Goal: Task Accomplishment & Management: Manage account settings

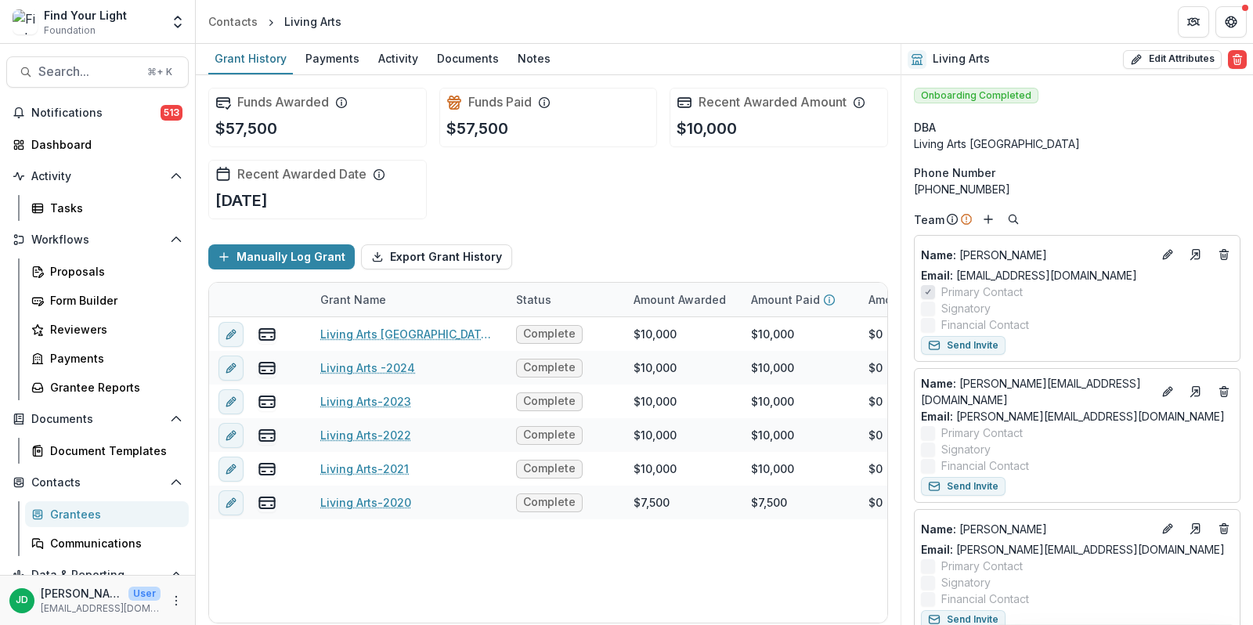
scroll to position [1247, 0]
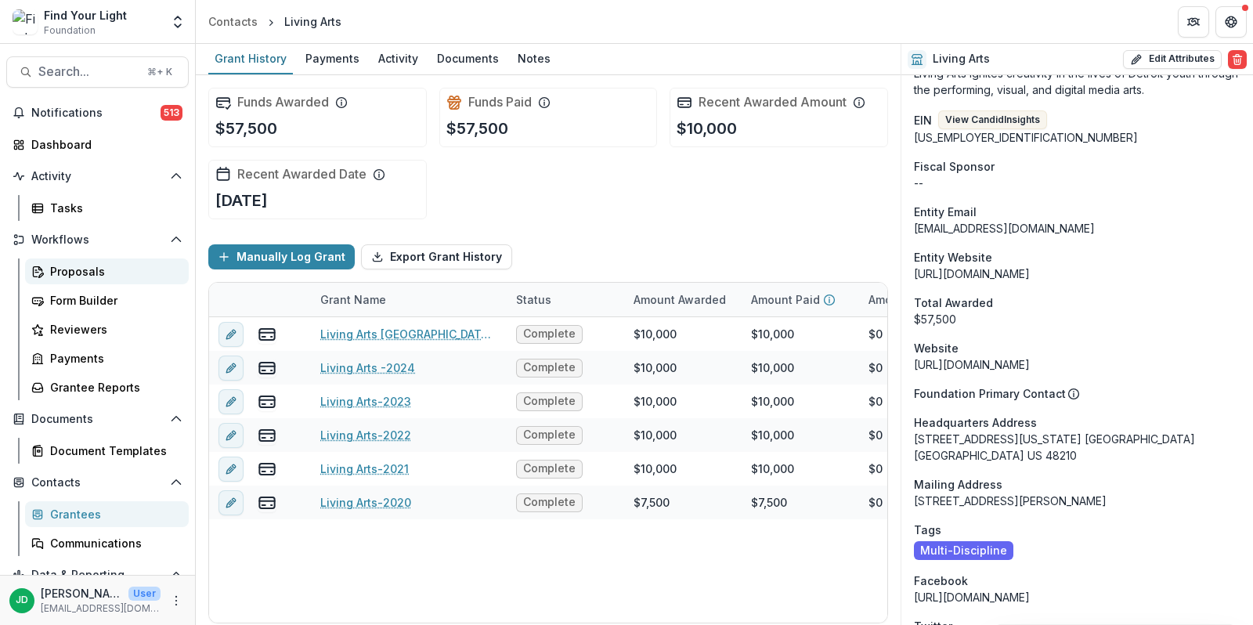
click at [52, 266] on div "Proposals" at bounding box center [113, 271] width 126 height 16
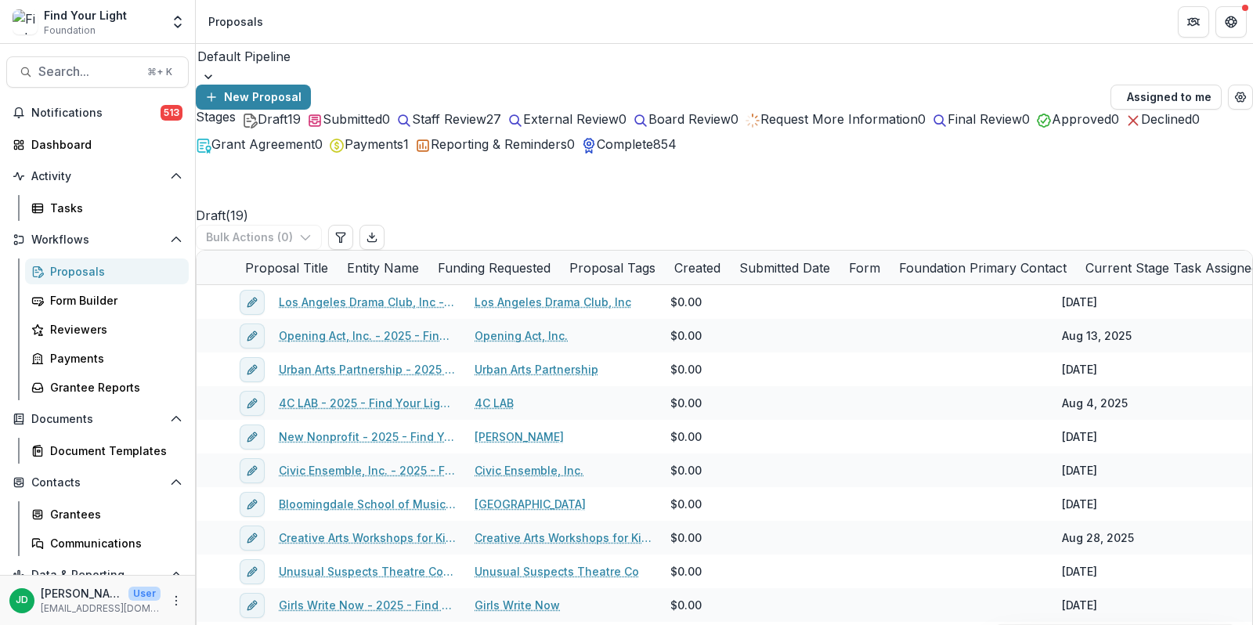
click at [273, 128] on div "Draft 19" at bounding box center [271, 119] width 59 height 19
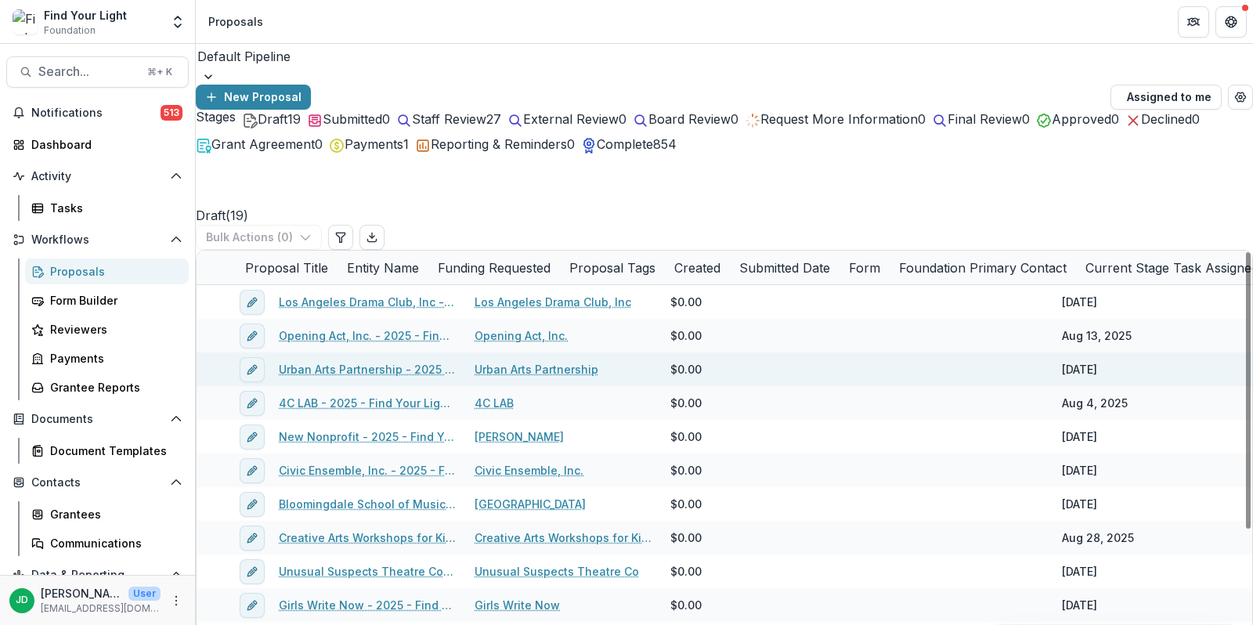
scroll to position [392, 0]
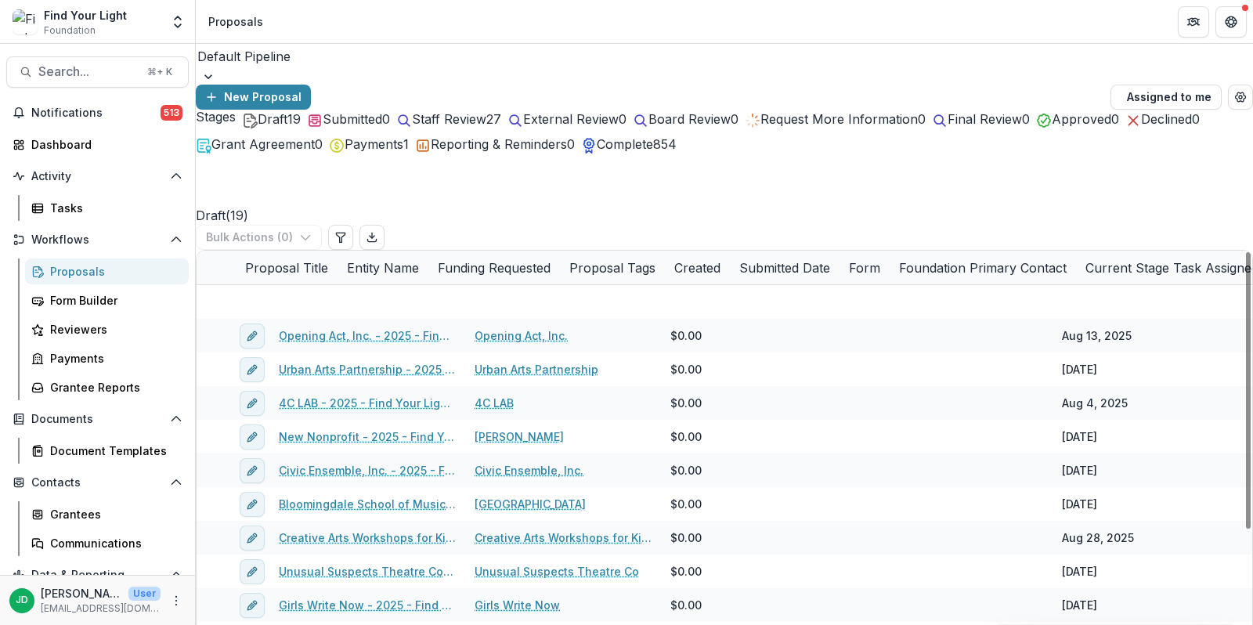
click at [485, 127] on span "Staff Review" at bounding box center [449, 119] width 74 height 16
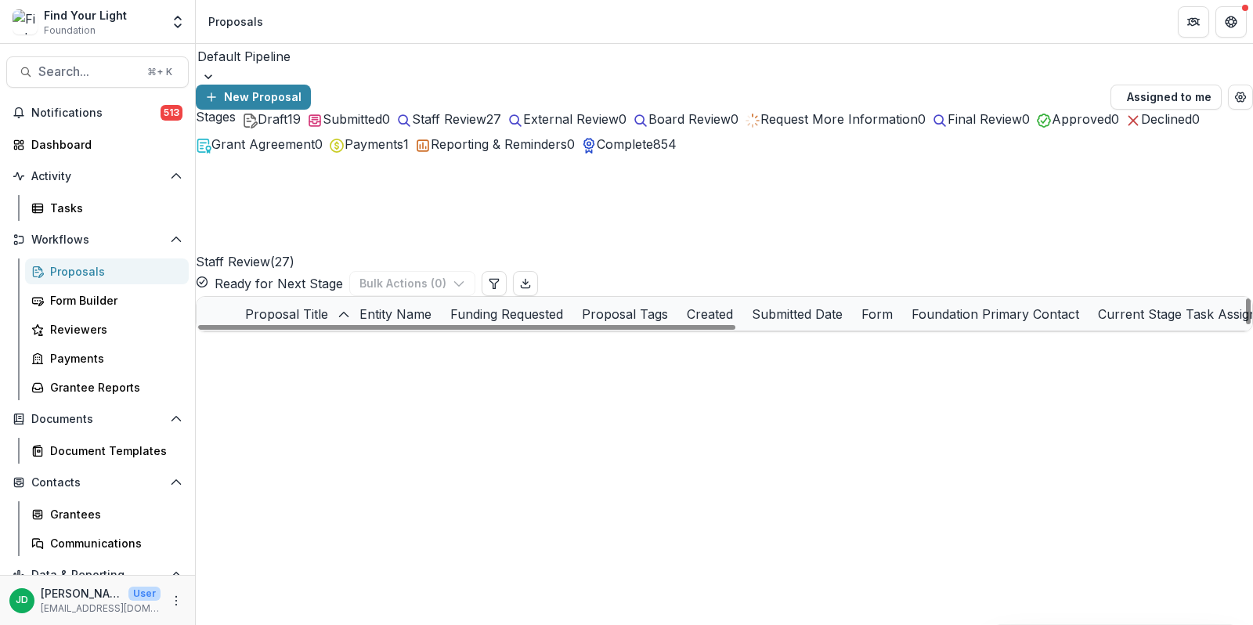
click at [263, 127] on span "Draft" at bounding box center [273, 119] width 30 height 16
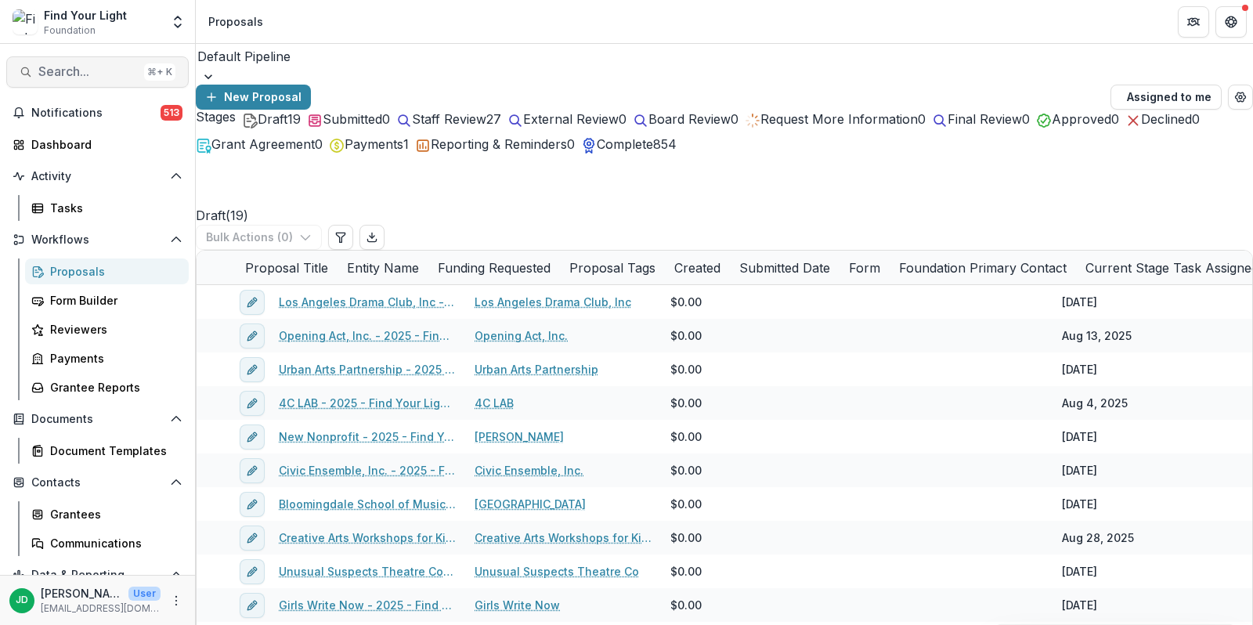
click at [68, 64] on span "Search..." at bounding box center [87, 71] width 99 height 15
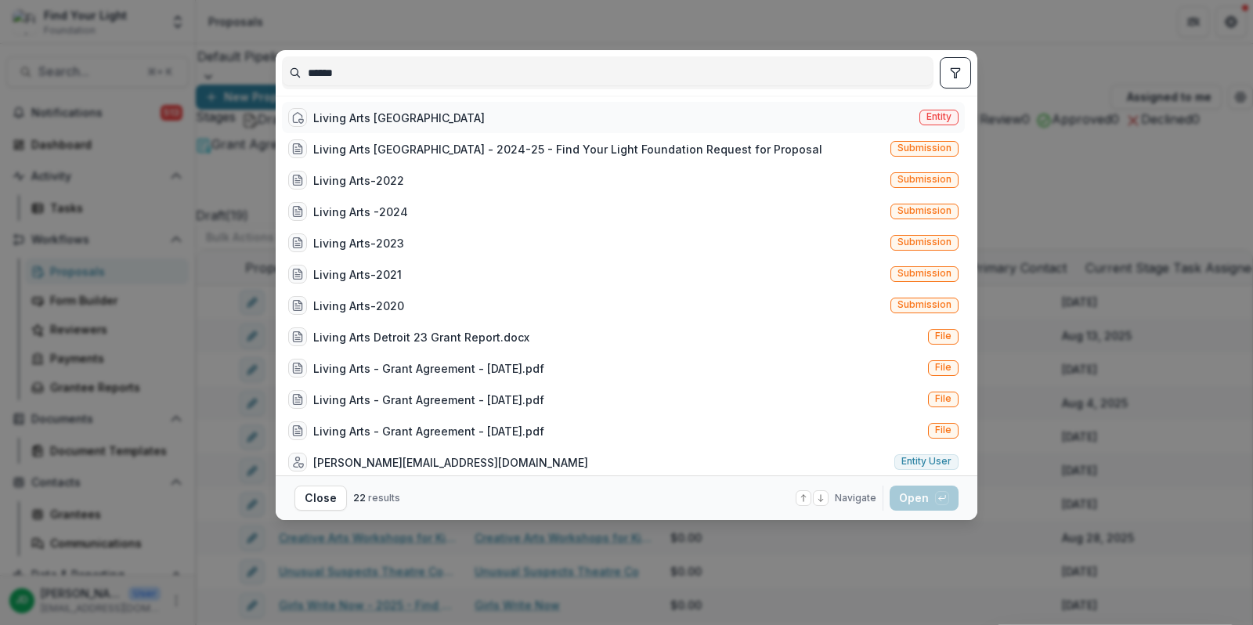
type input "******"
click at [313, 118] on div "Living Arts [GEOGRAPHIC_DATA]" at bounding box center [399, 118] width 172 height 16
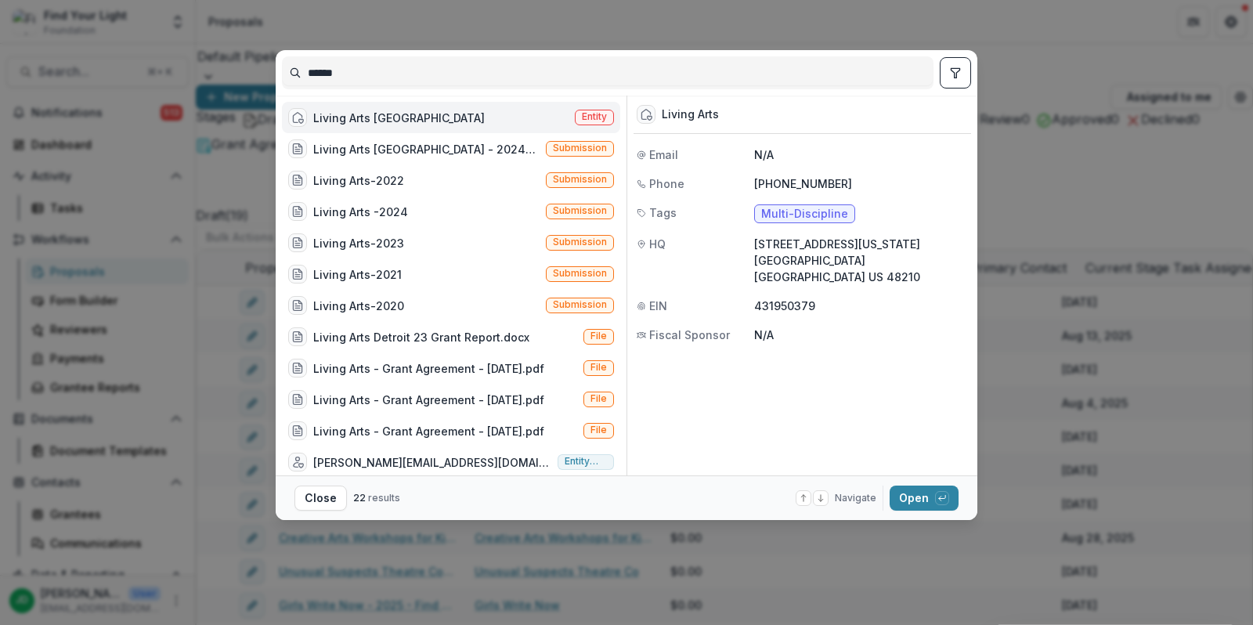
click at [914, 511] on footer "Close 22 results Navigate up and down with arrow keys Open with enter key" at bounding box center [627, 497] width 702 height 45
click at [913, 506] on button "Open with enter key" at bounding box center [924, 498] width 69 height 25
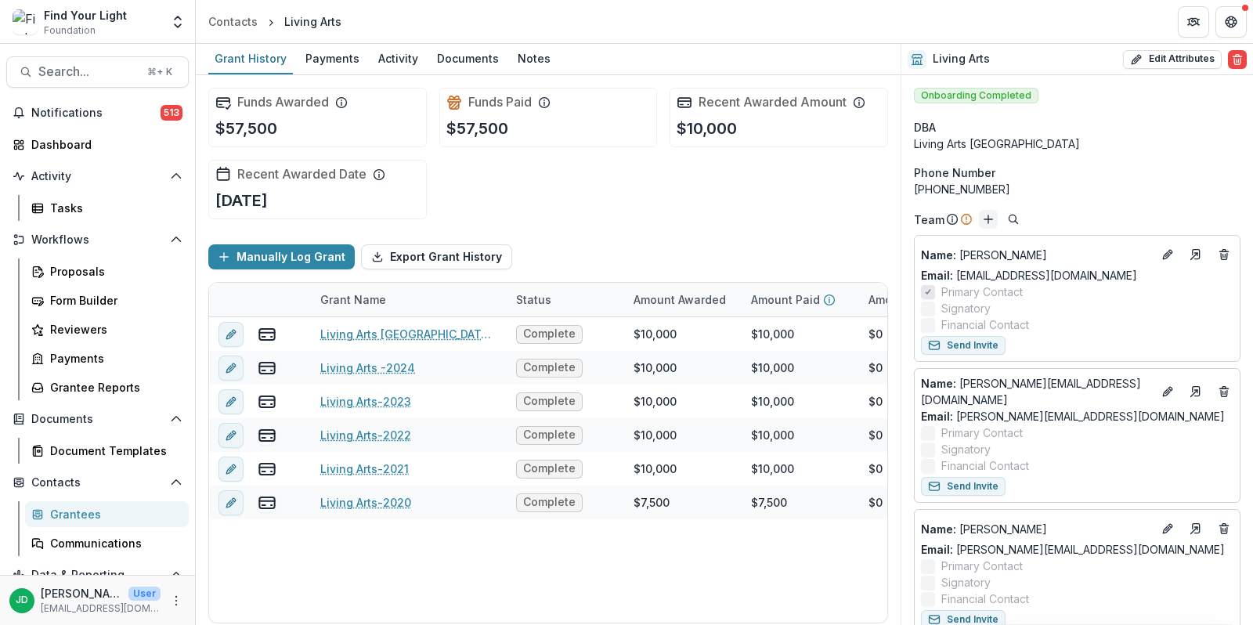
click at [985, 219] on line "Add" at bounding box center [989, 219] width 8 height 0
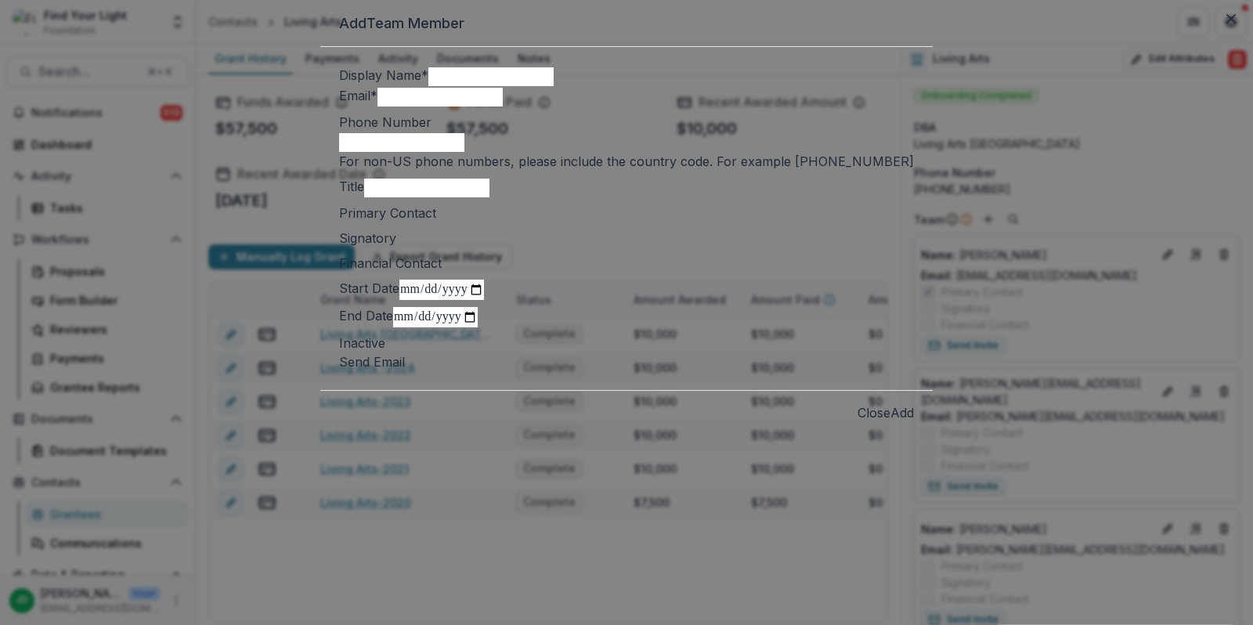
click at [432, 86] on input "Display Name *" at bounding box center [490, 76] width 125 height 19
click at [412, 107] on input "Email *" at bounding box center [440, 97] width 125 height 19
paste input "**********"
type input "**********"
click at [428, 86] on input "Display Name *" at bounding box center [490, 76] width 125 height 19
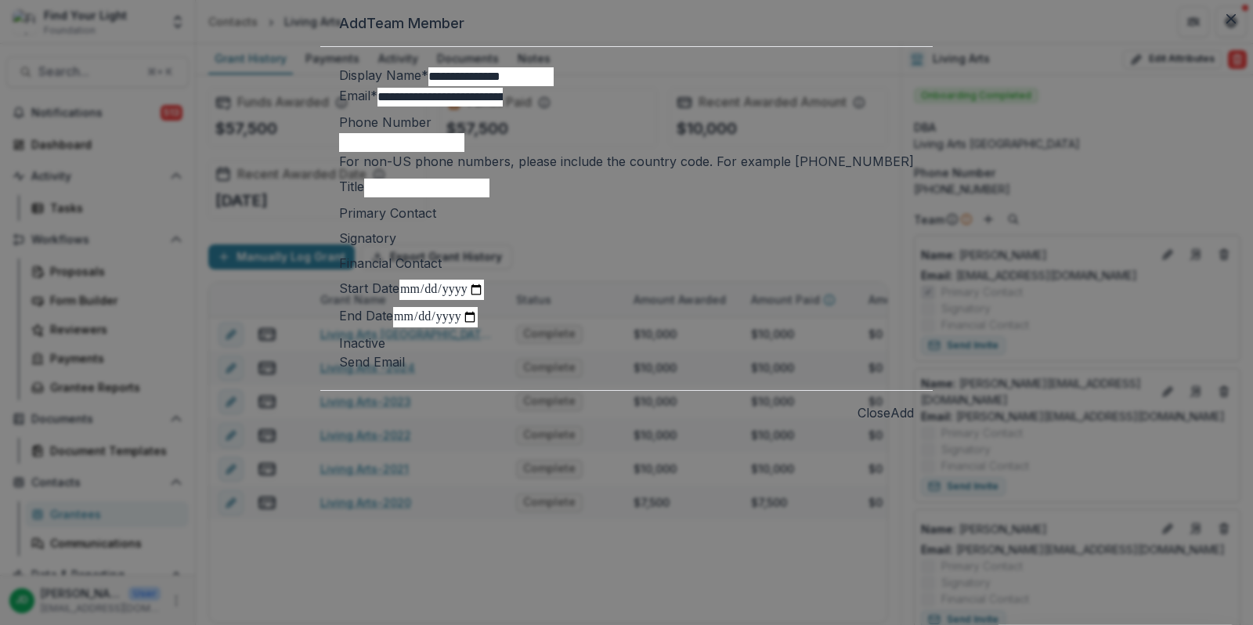
type input "**********"
click at [430, 197] on input "Title" at bounding box center [426, 188] width 125 height 19
type input "**********"
click at [428, 86] on input "**********" at bounding box center [490, 76] width 125 height 19
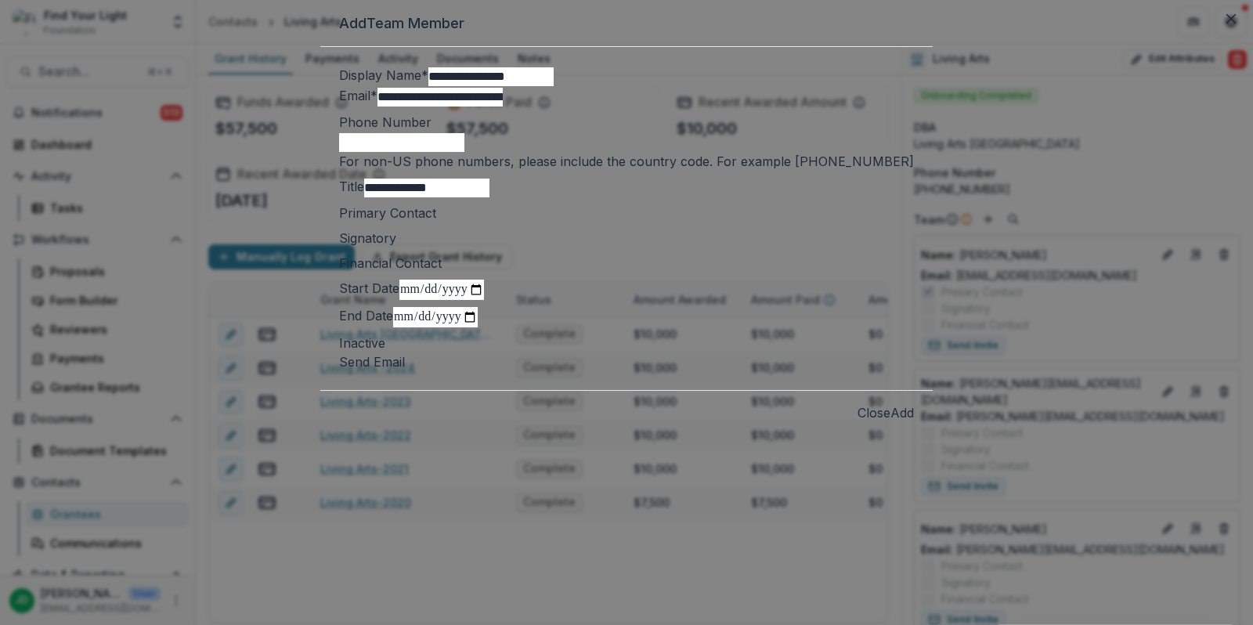
type input "**********"
click at [405, 370] on span at bounding box center [405, 362] width 0 height 16
click at [891, 422] on button "Add" at bounding box center [902, 412] width 23 height 19
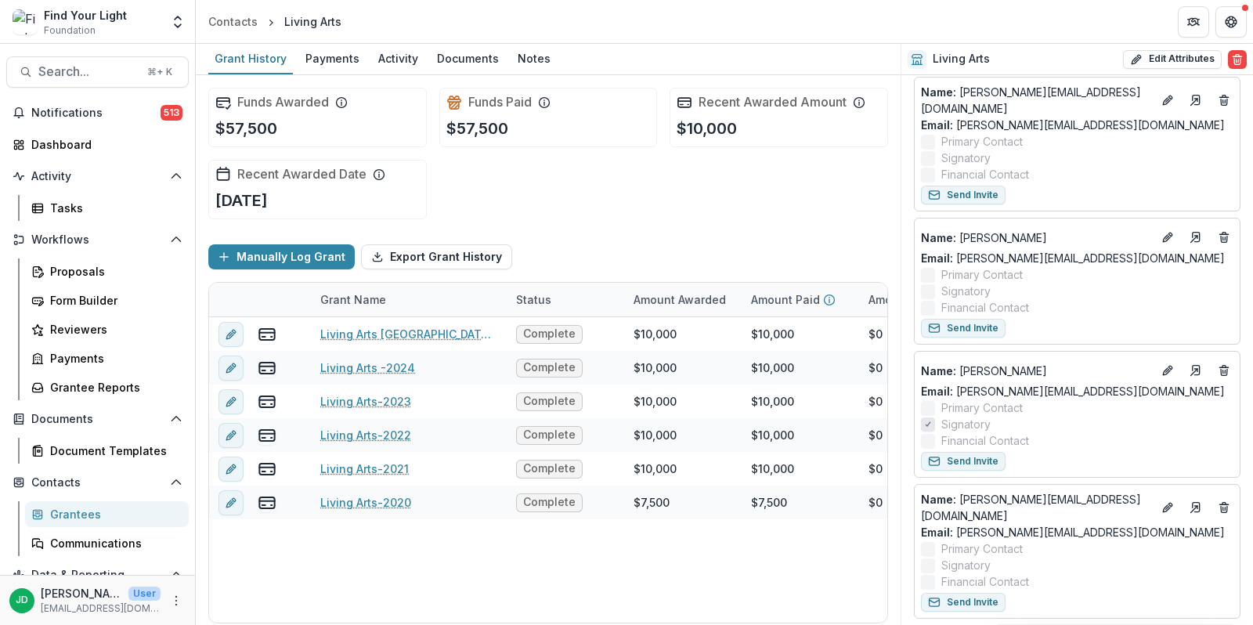
scroll to position [0, 0]
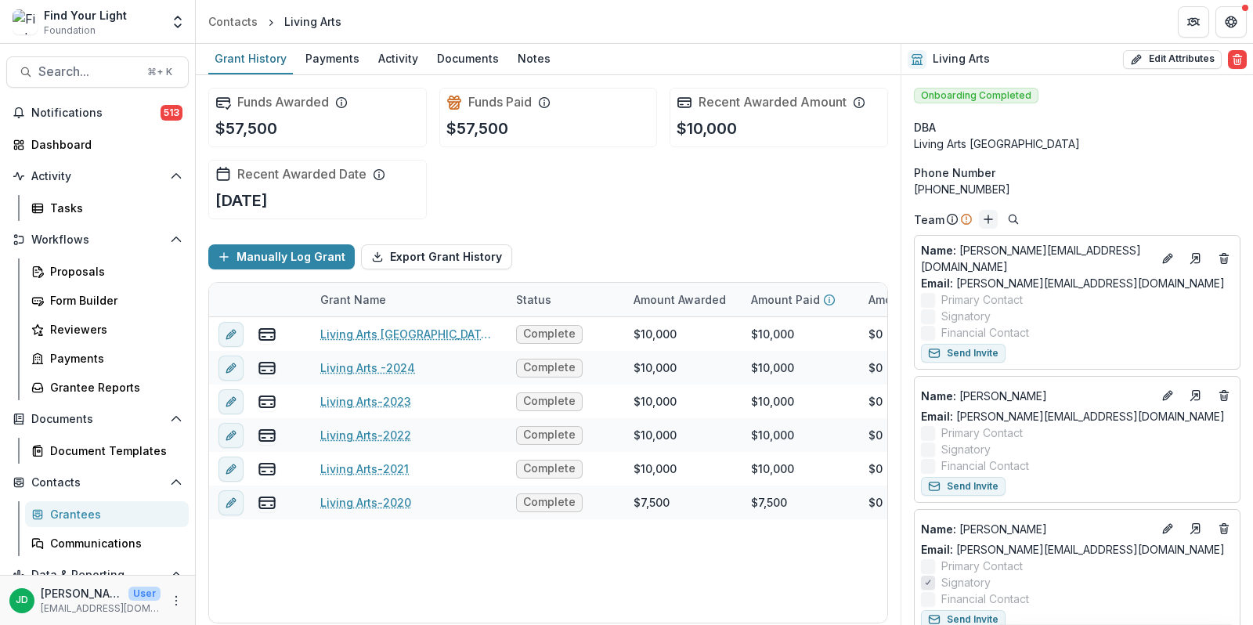
click at [987, 219] on line "Add" at bounding box center [989, 219] width 8 height 0
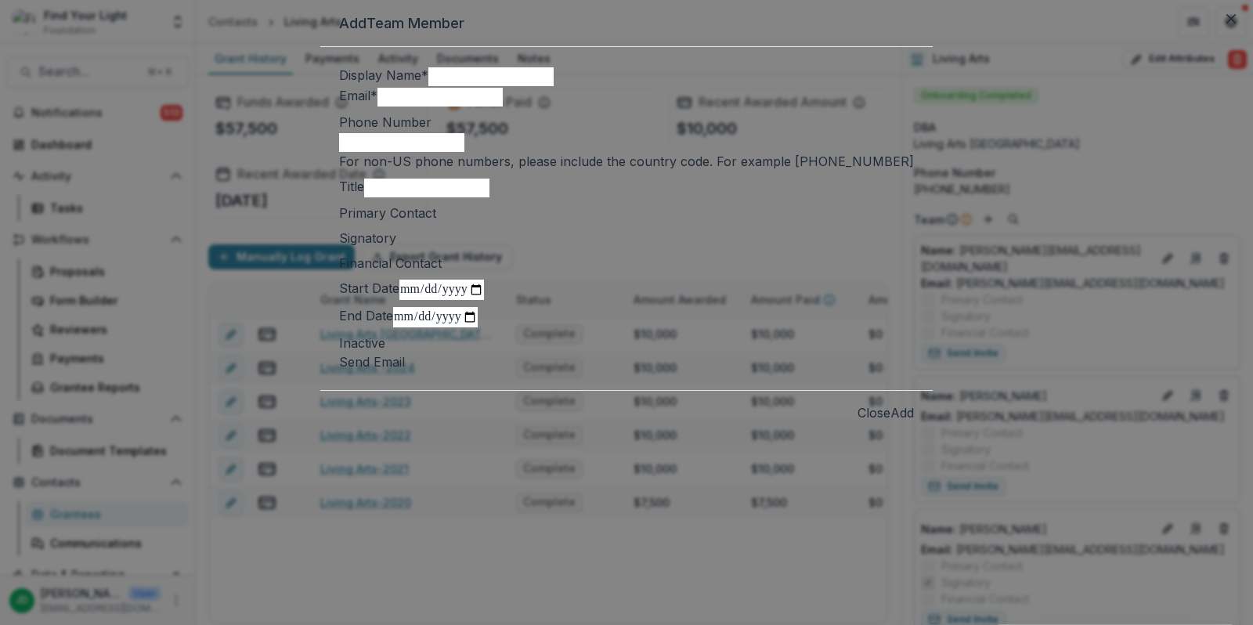
click at [429, 107] on input "Email *" at bounding box center [440, 97] width 125 height 19
paste input "**********"
type input "**********"
click at [428, 86] on input "Display Name *" at bounding box center [490, 76] width 125 height 19
type input "**********"
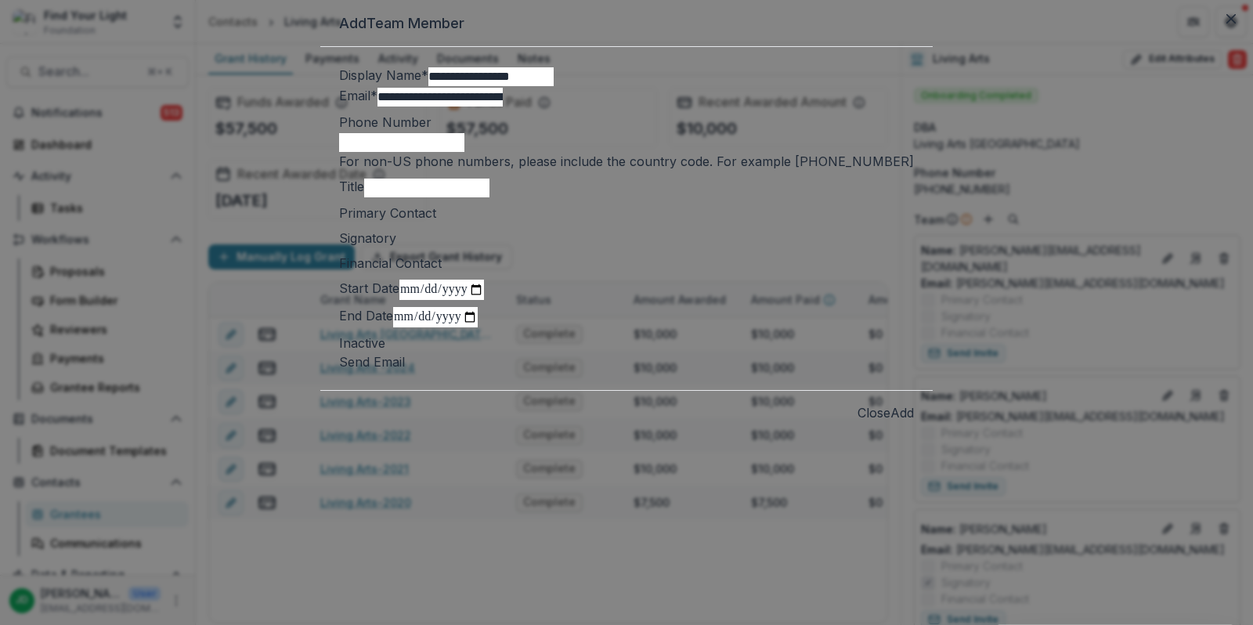
click at [429, 197] on input "Title" at bounding box center [426, 188] width 125 height 19
type input "**********"
click at [891, 422] on button "Add" at bounding box center [902, 412] width 23 height 19
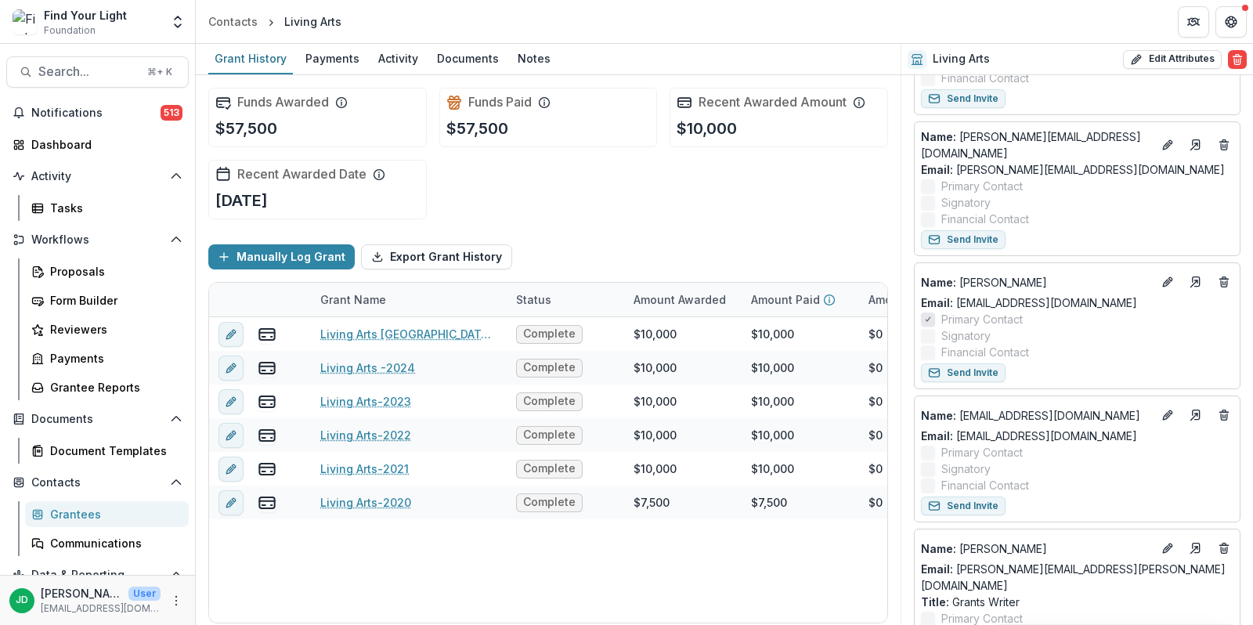
scroll to position [519, 0]
click at [1223, 140] on icon "Deletes" at bounding box center [1224, 146] width 13 height 13
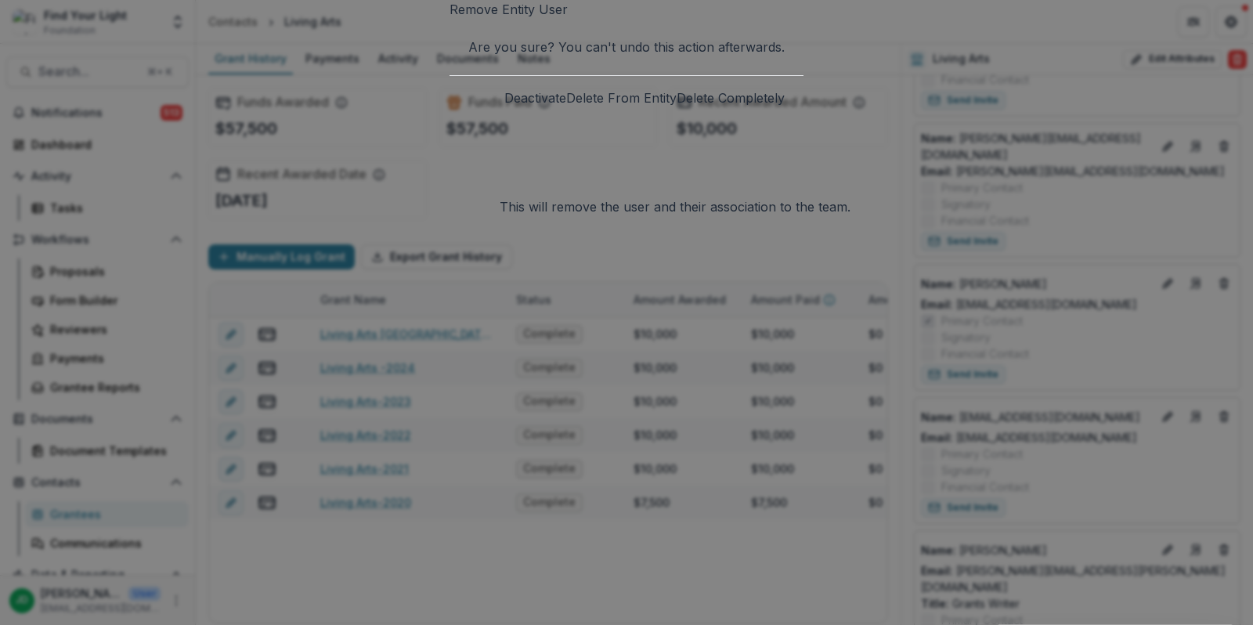
click at [611, 107] on button "Delete From Entity" at bounding box center [621, 98] width 110 height 19
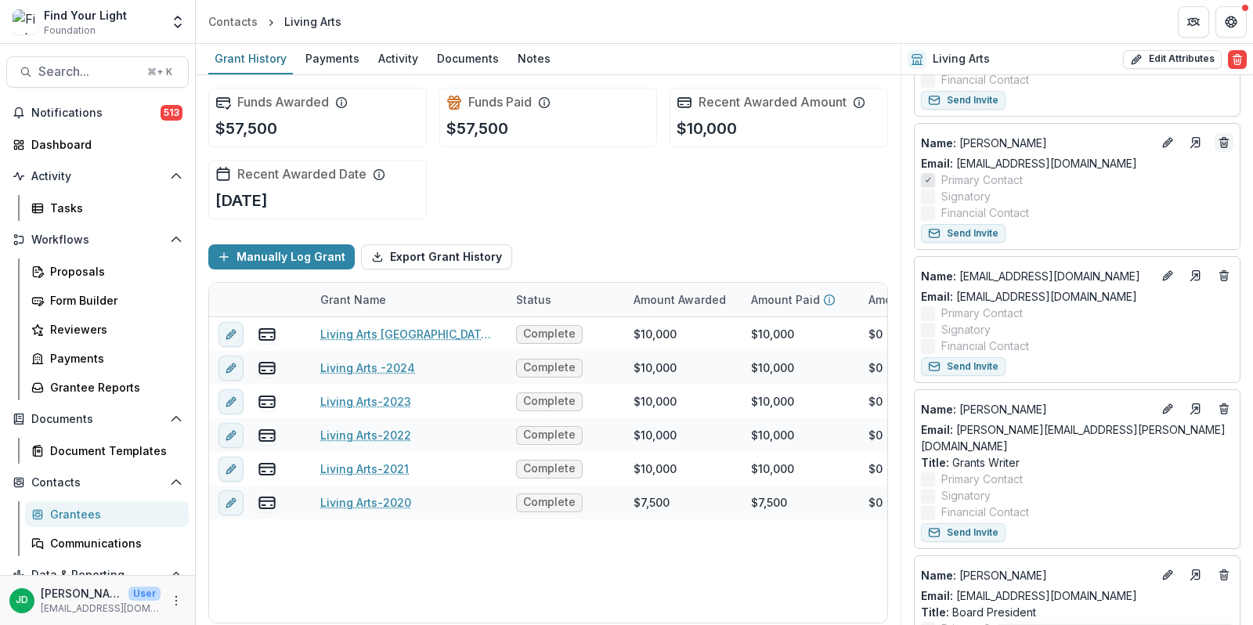
click at [1223, 136] on icon "Deletes" at bounding box center [1224, 142] width 13 height 13
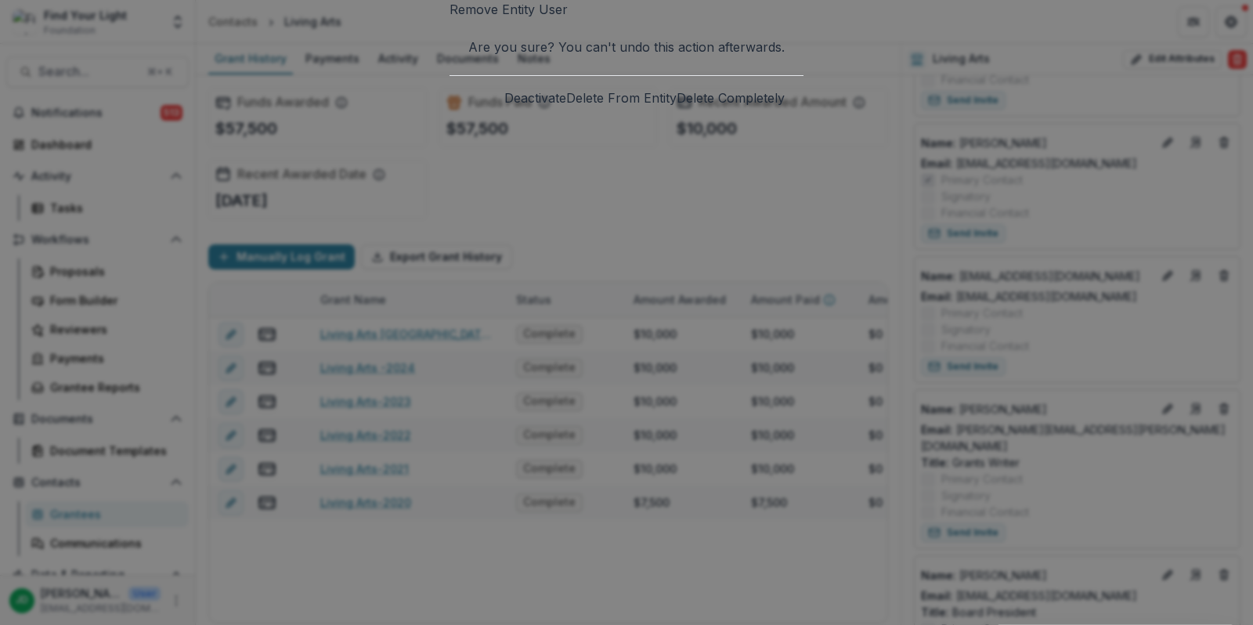
click at [640, 107] on button "Delete From Entity" at bounding box center [621, 98] width 110 height 19
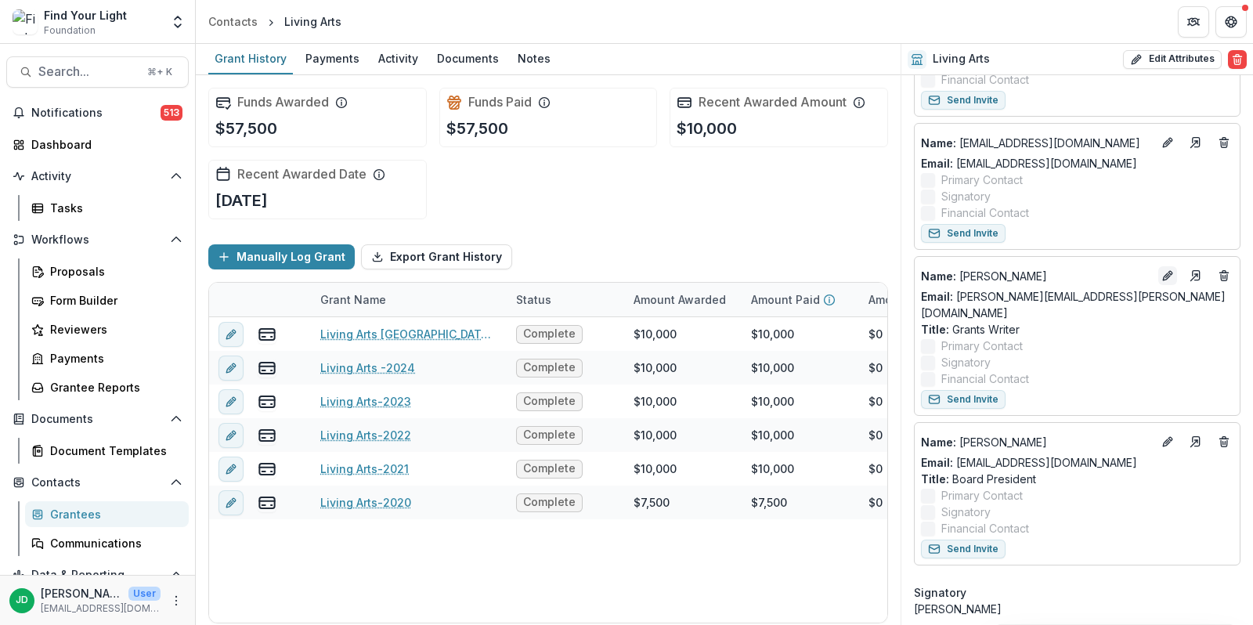
click at [1166, 269] on icon "Edit" at bounding box center [1168, 275] width 13 height 13
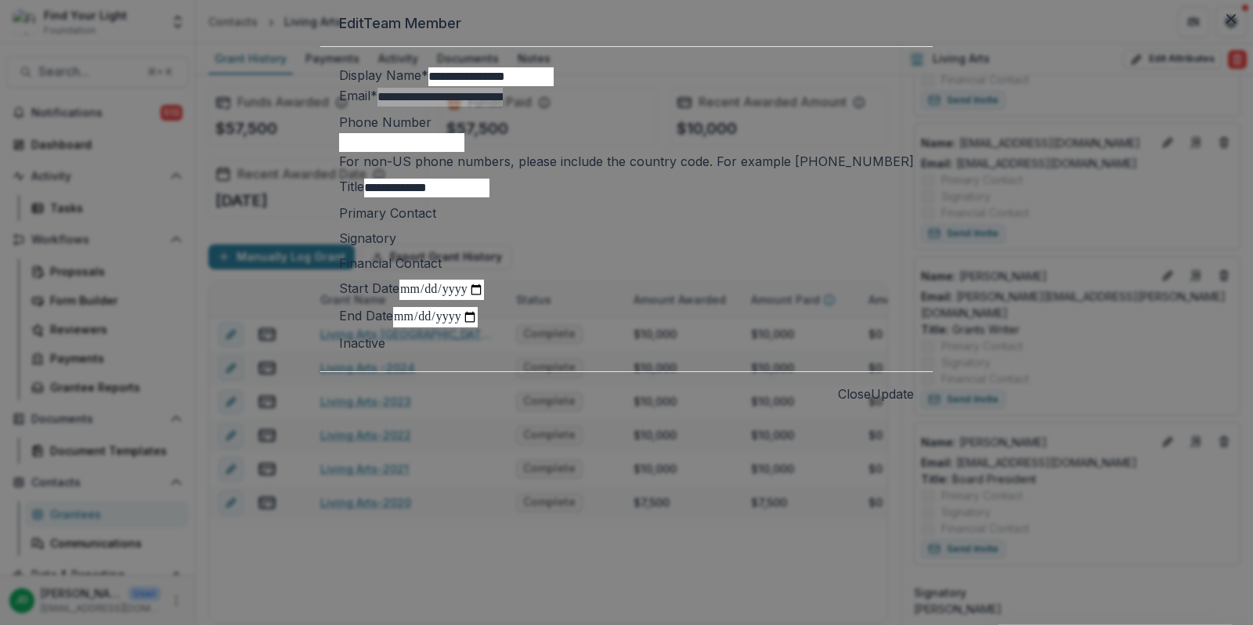
click at [436, 221] on span at bounding box center [436, 213] width 0 height 16
click at [871, 403] on button "Update" at bounding box center [892, 394] width 43 height 19
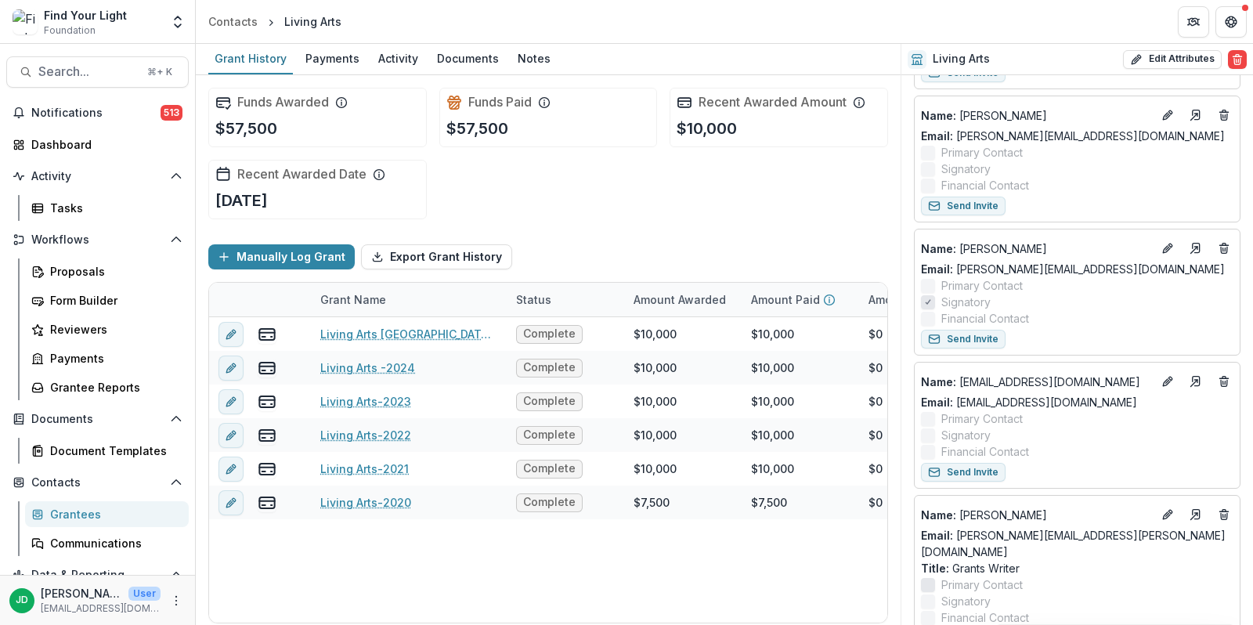
scroll to position [279, 0]
click at [1223, 248] on icon "Deletes" at bounding box center [1224, 251] width 6 height 6
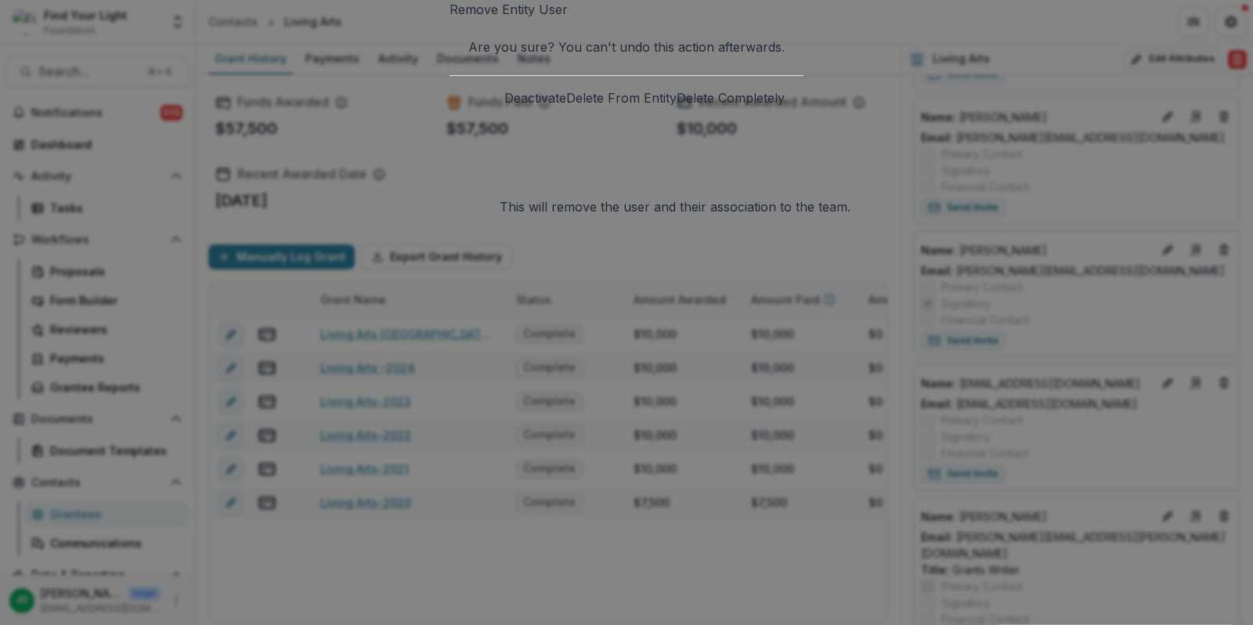
click at [632, 107] on button "Delete From Entity" at bounding box center [621, 98] width 110 height 19
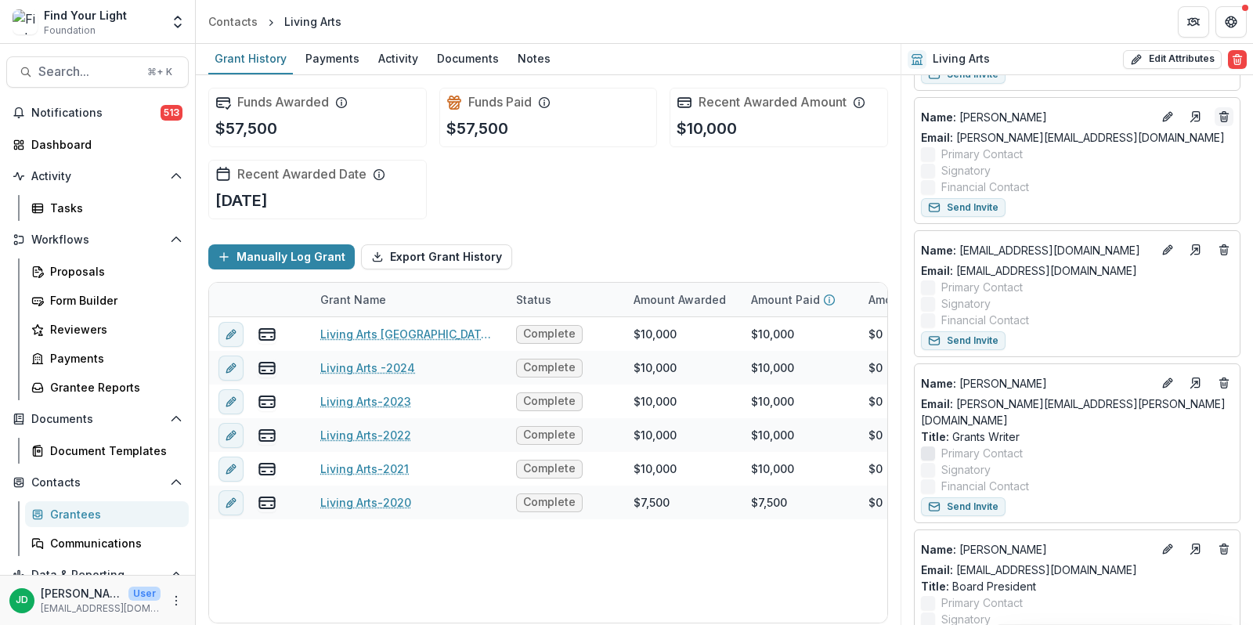
click at [1220, 110] on icon "Deletes" at bounding box center [1224, 116] width 13 height 13
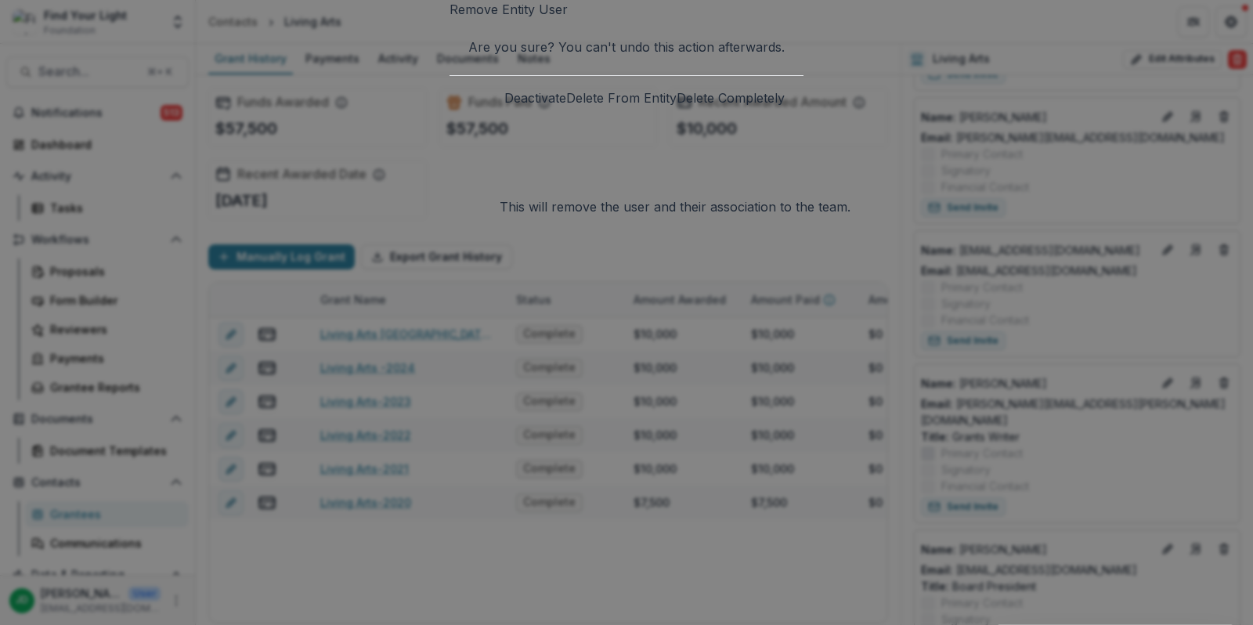
click at [634, 107] on button "Delete From Entity" at bounding box center [621, 98] width 110 height 19
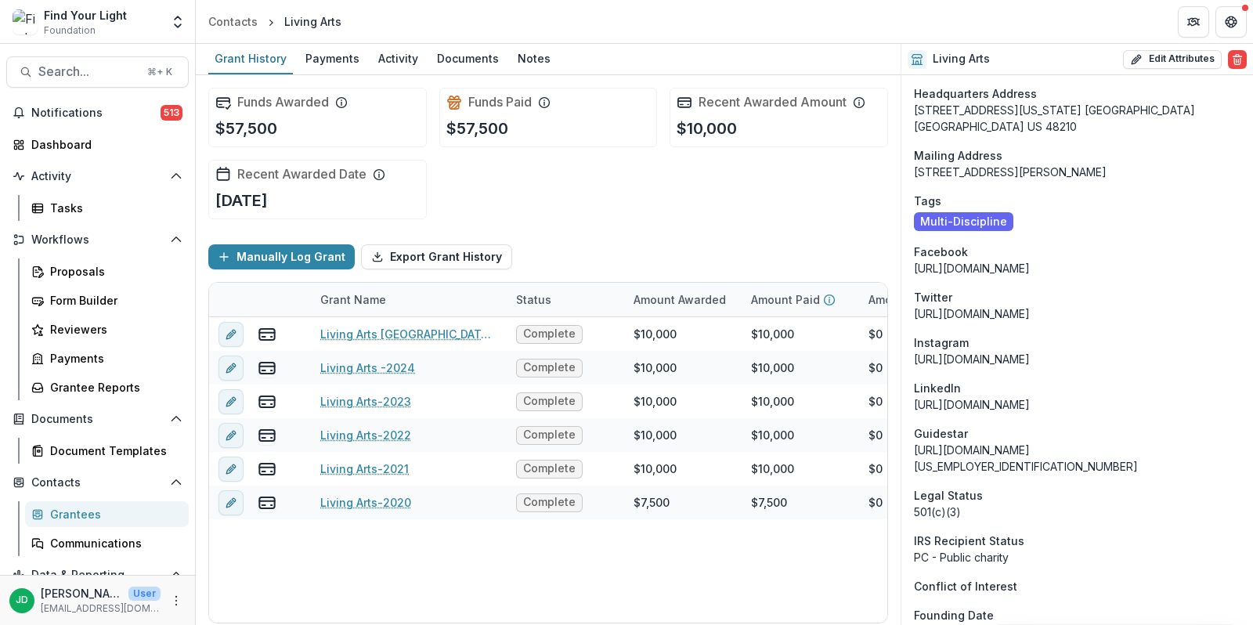
scroll to position [1563, 0]
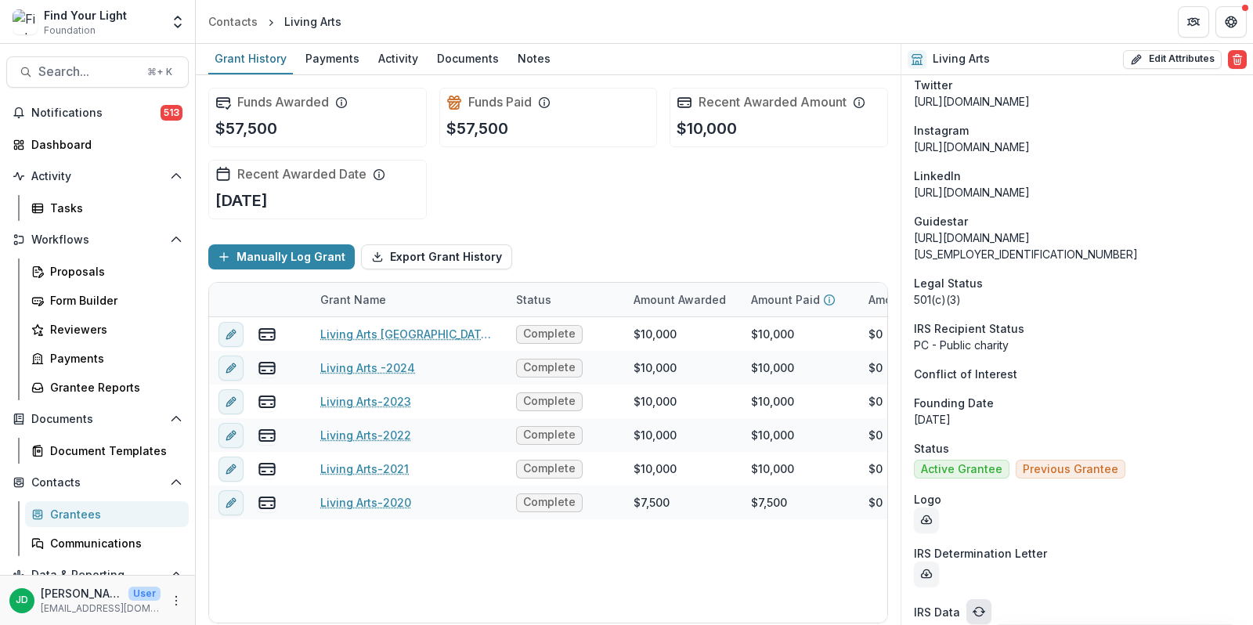
click at [982, 599] on button "refresh" at bounding box center [979, 611] width 25 height 25
click at [540, 57] on div "Notes" at bounding box center [533, 58] width 45 height 23
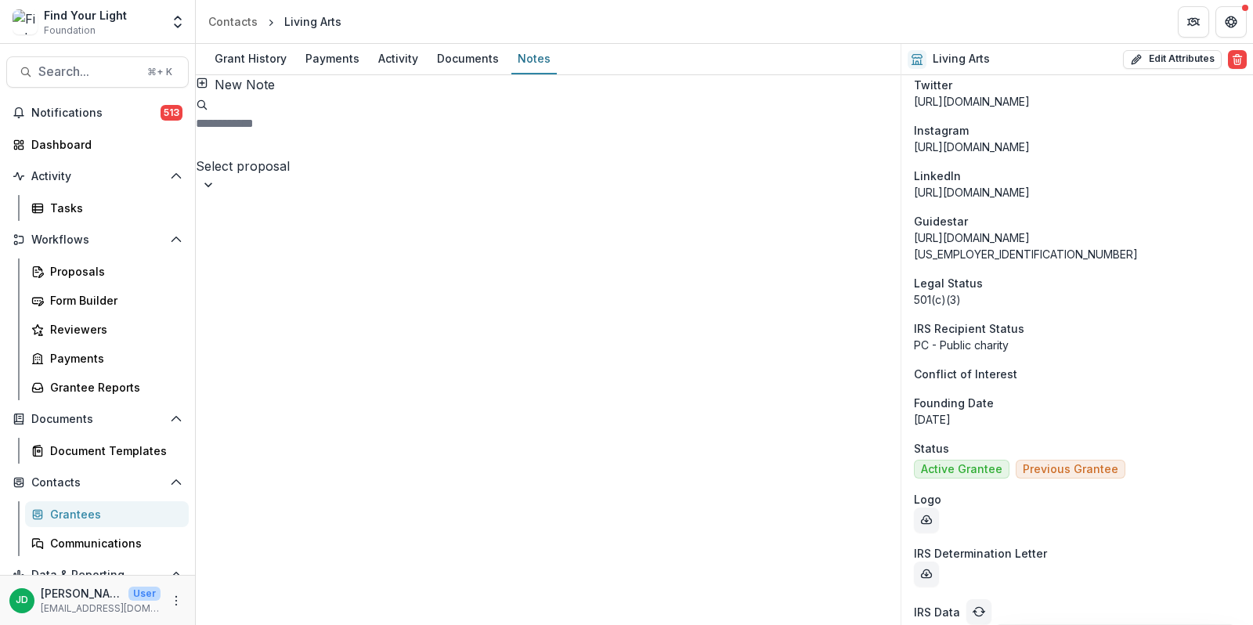
click at [253, 89] on button "New Note" at bounding box center [235, 84] width 79 height 19
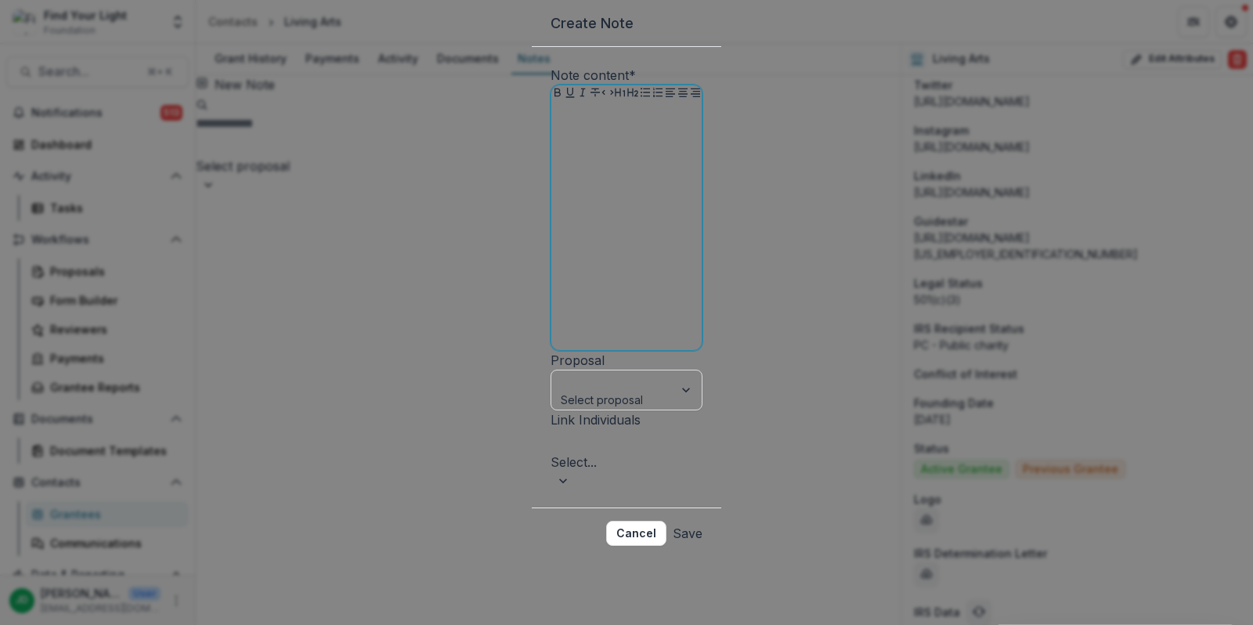
click at [558, 201] on div at bounding box center [627, 226] width 138 height 235
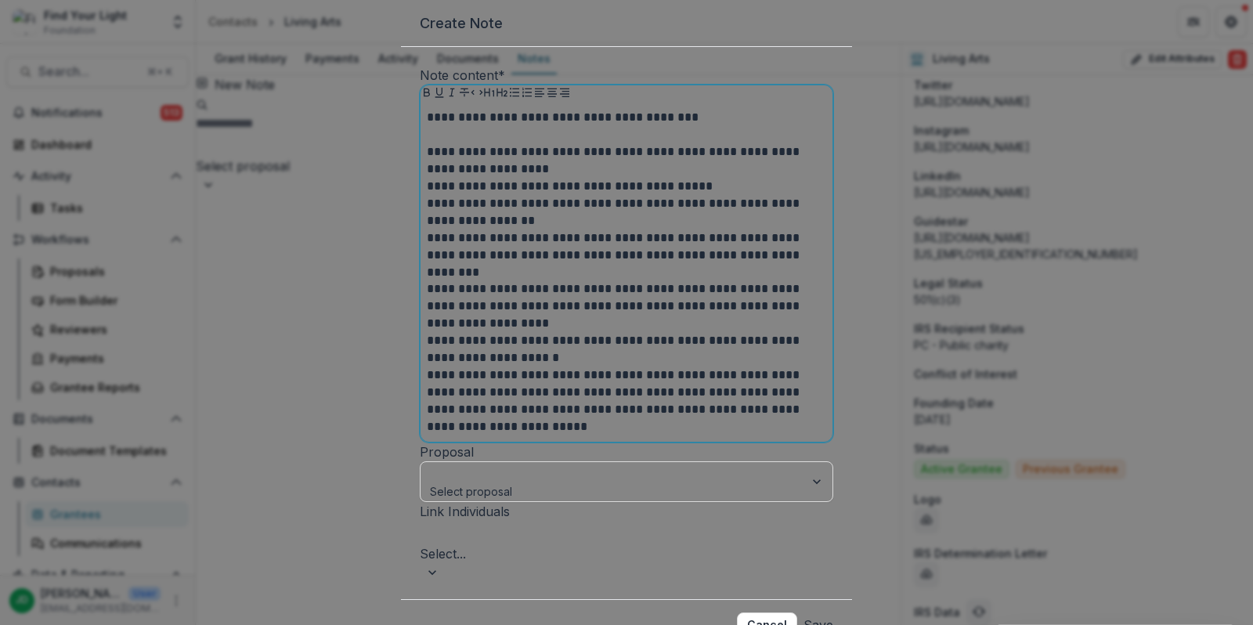
scroll to position [125, 0]
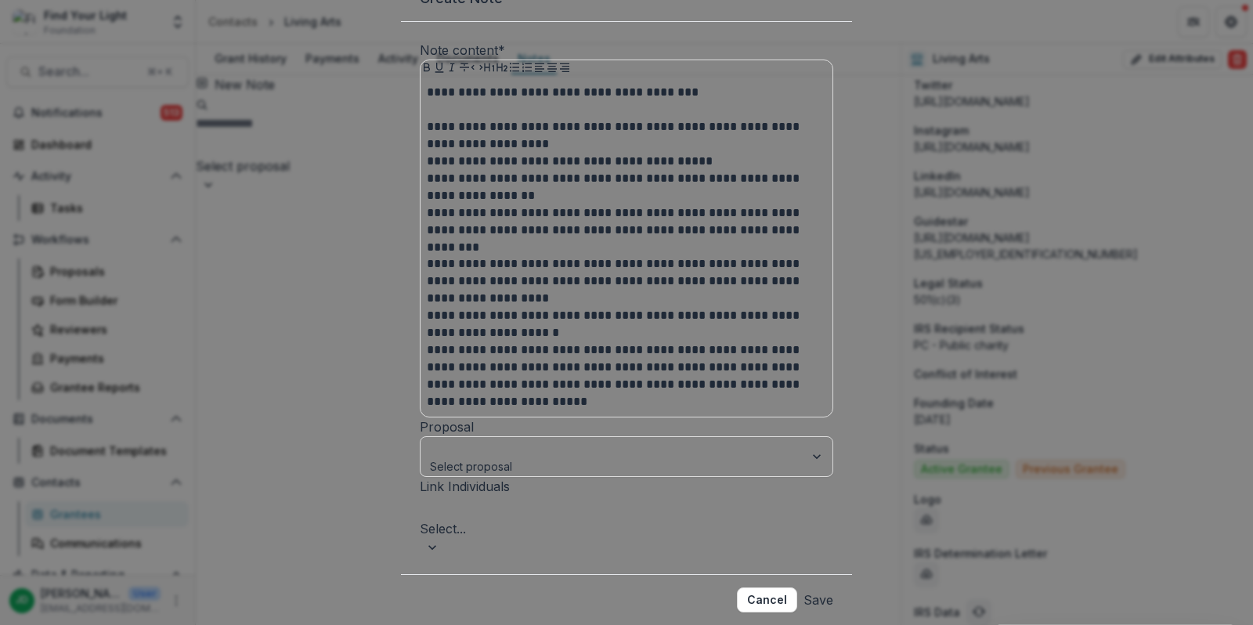
click at [804, 587] on button "Save" at bounding box center [819, 599] width 30 height 25
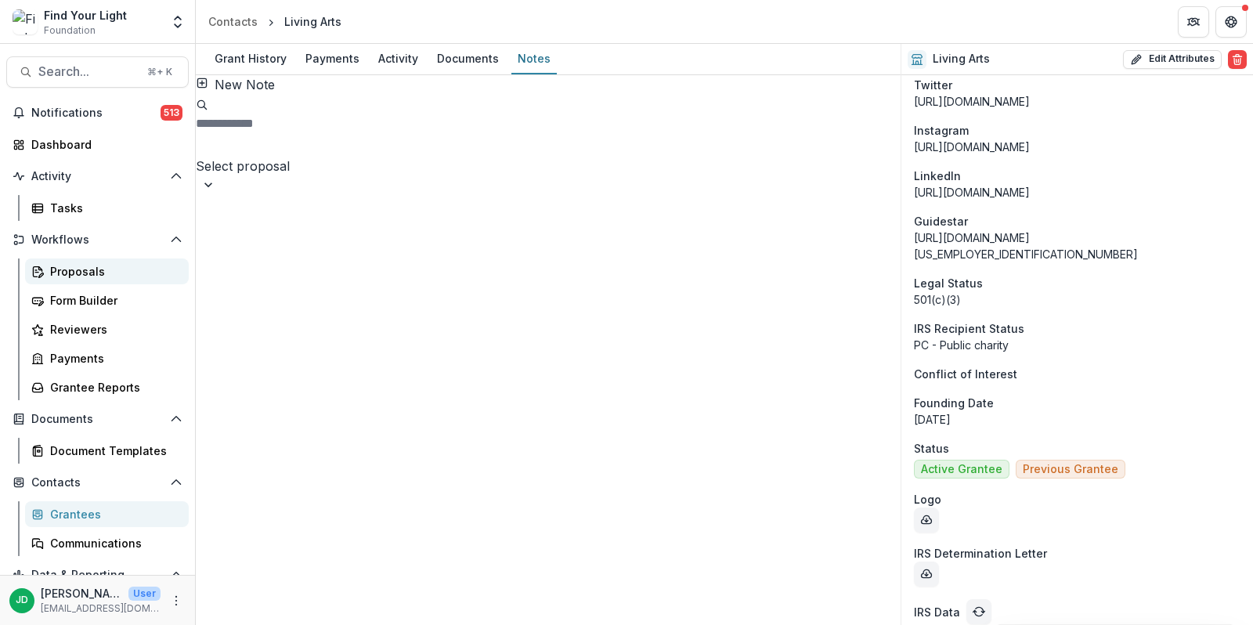
click at [70, 266] on div "Proposals" at bounding box center [113, 271] width 126 height 16
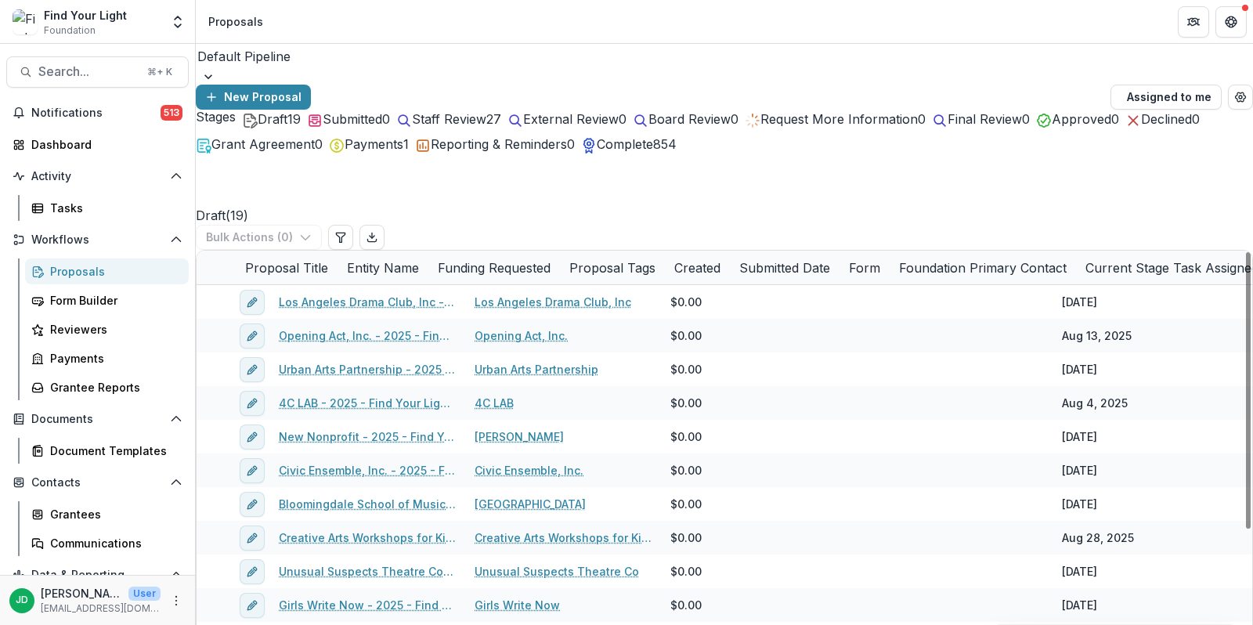
click at [486, 127] on span "Staff Review" at bounding box center [449, 119] width 74 height 16
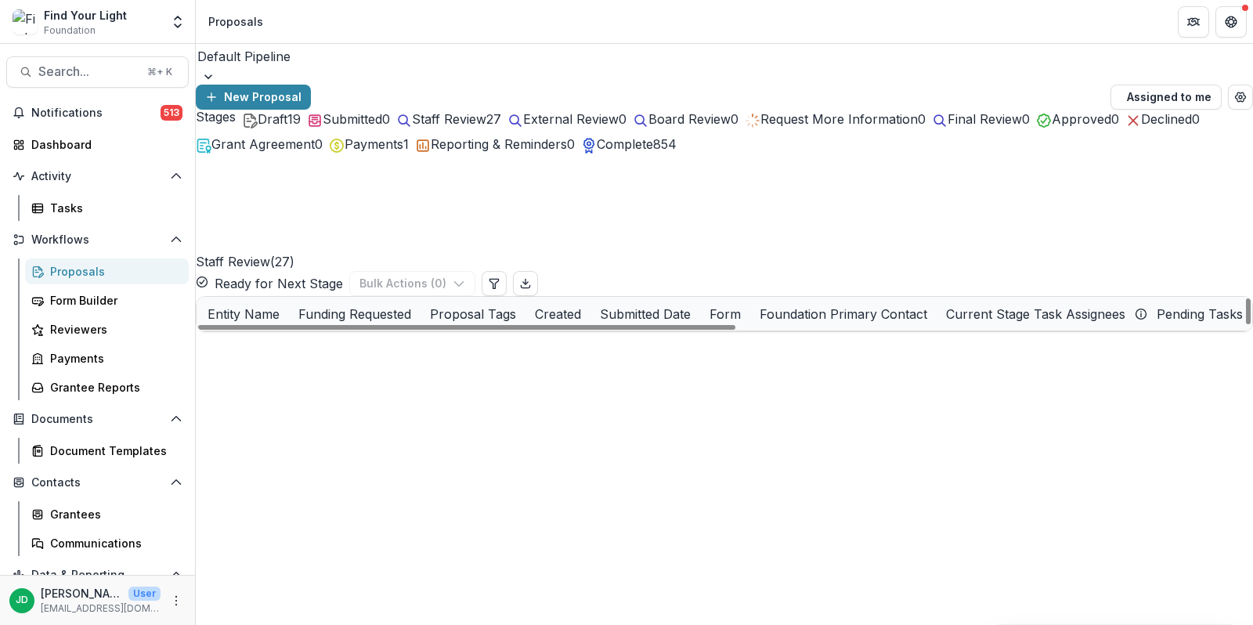
scroll to position [662, 987]
click at [532, 277] on icon "Export table data" at bounding box center [525, 283] width 13 height 13
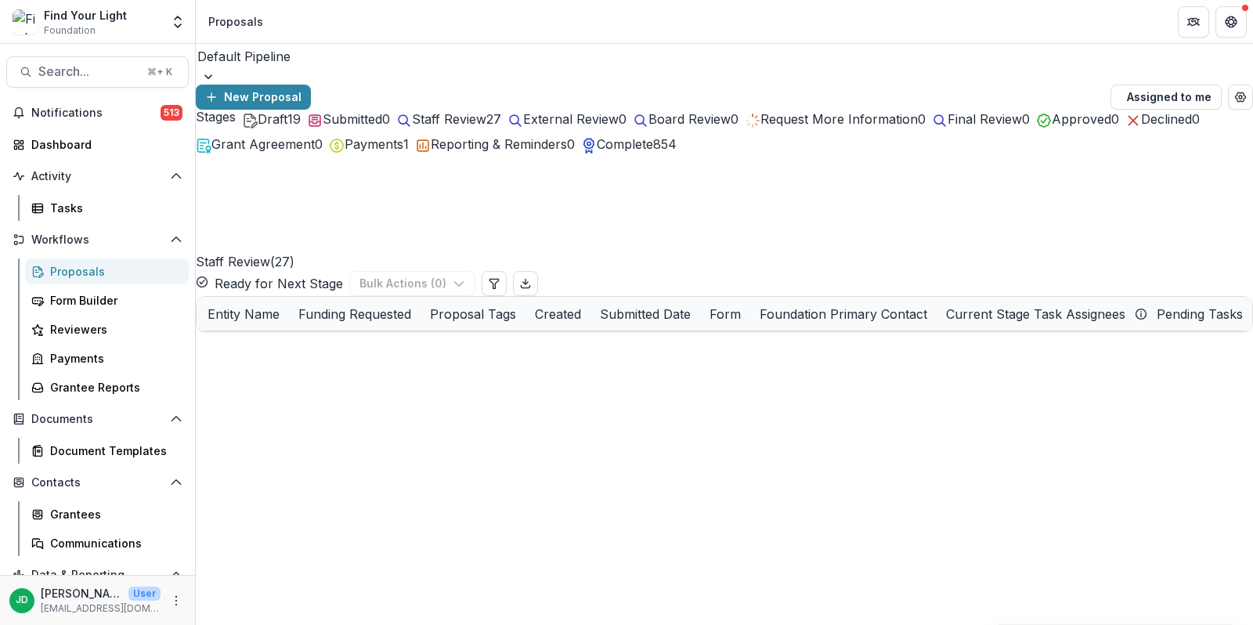
click at [258, 127] on span "Draft" at bounding box center [273, 119] width 30 height 16
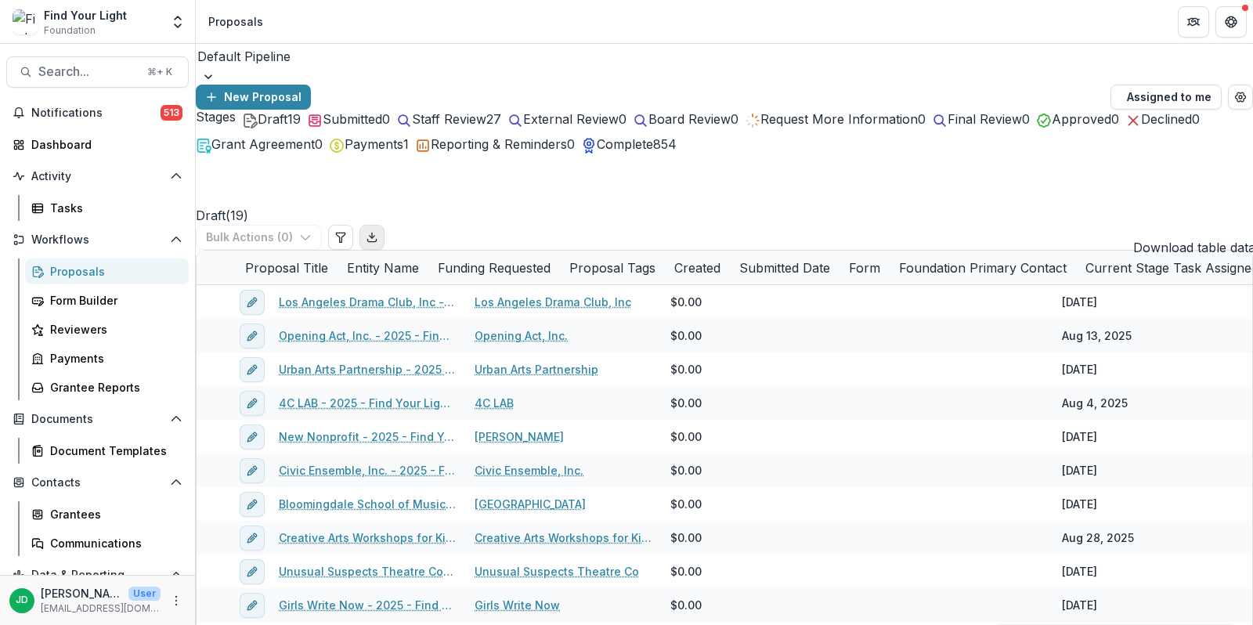
click at [378, 231] on icon "Export table data" at bounding box center [372, 237] width 13 height 13
